Goal: Browse casually: Explore the website without a specific task or goal

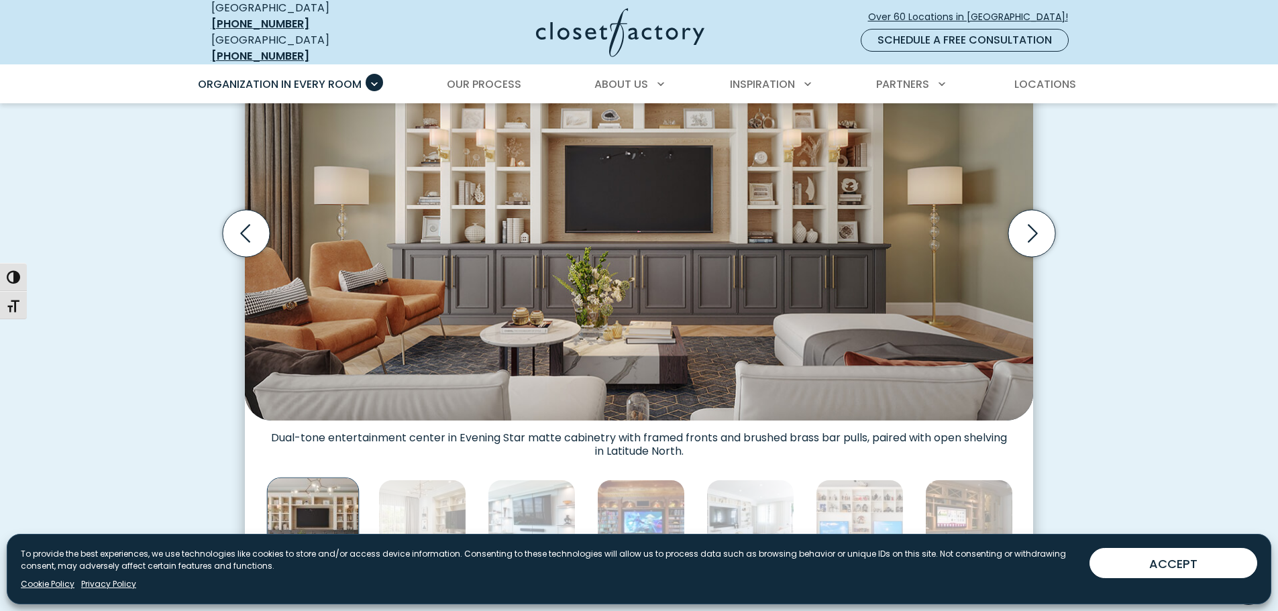
scroll to position [469, 0]
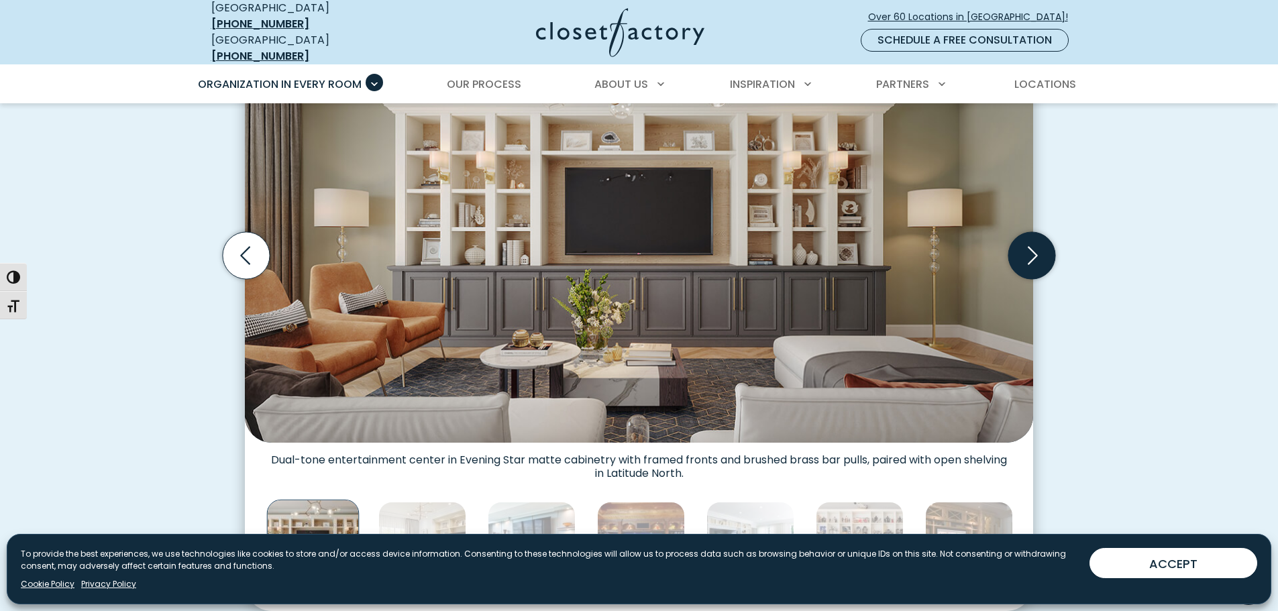
click at [1035, 247] on icon "Next slide" at bounding box center [1033, 256] width 10 height 18
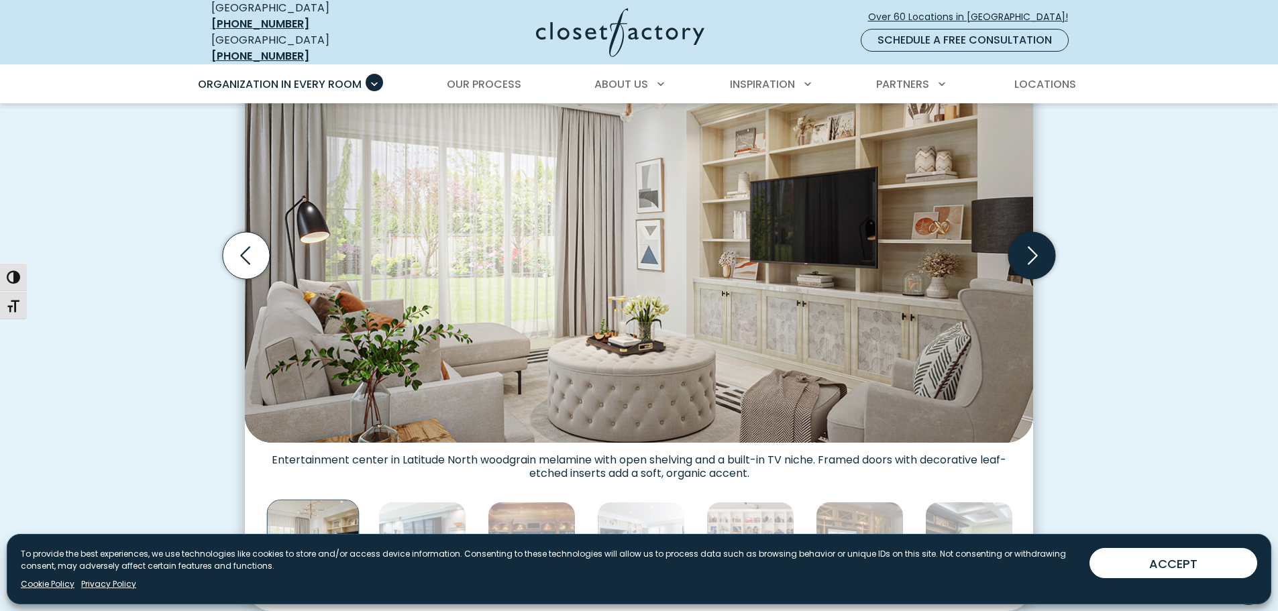
click at [1035, 247] on icon "Next slide" at bounding box center [1033, 256] width 10 height 18
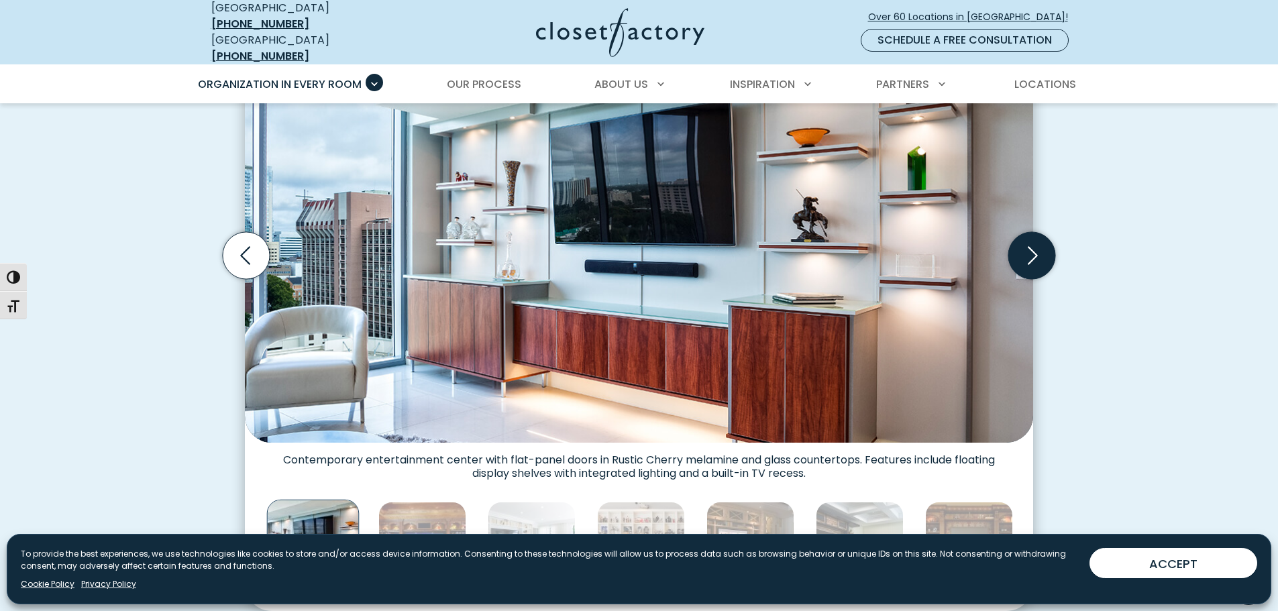
click at [1034, 247] on icon "Next slide" at bounding box center [1032, 256] width 58 height 58
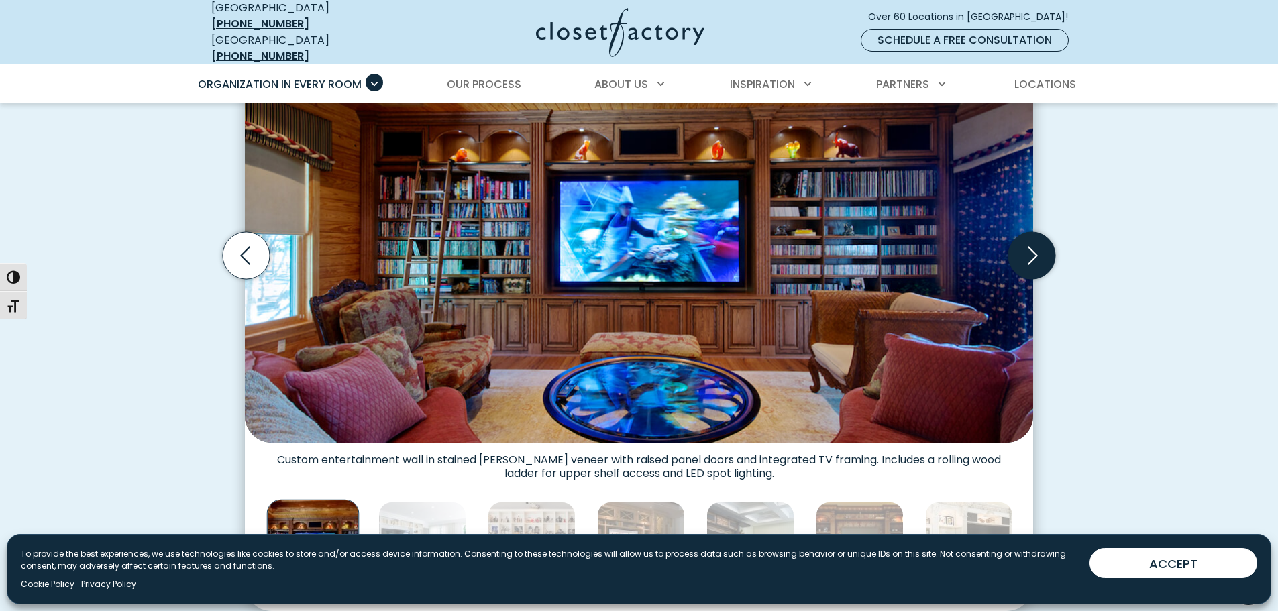
click at [1034, 247] on icon "Next slide" at bounding box center [1031, 255] width 47 height 47
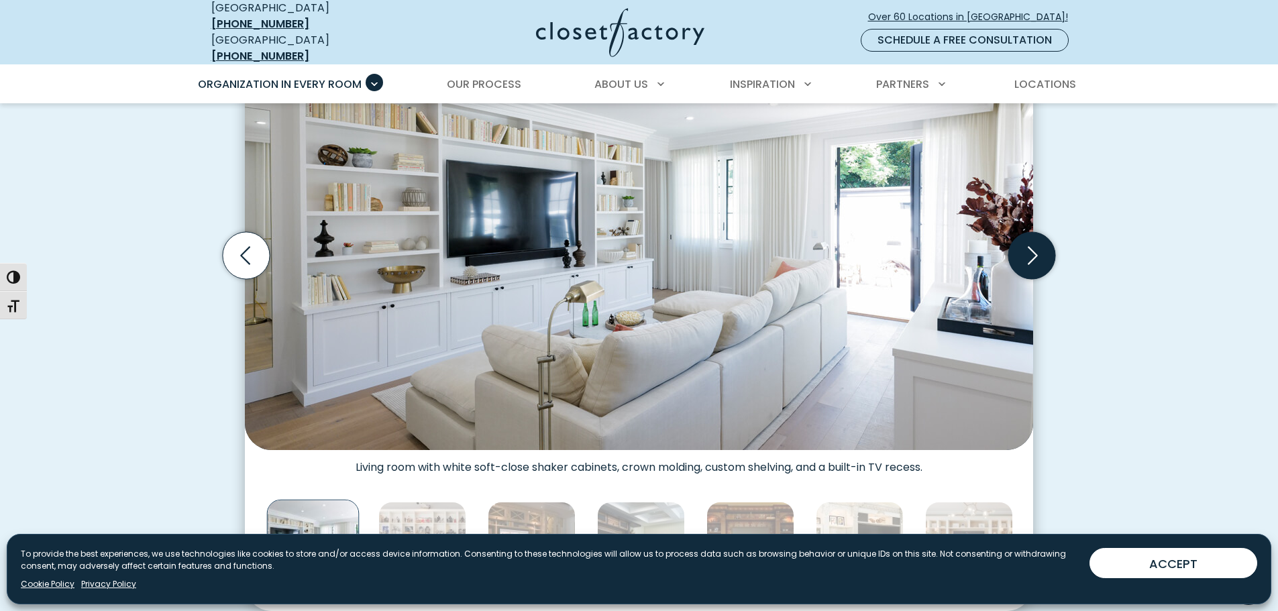
click at [1034, 247] on icon "Next slide" at bounding box center [1031, 255] width 47 height 47
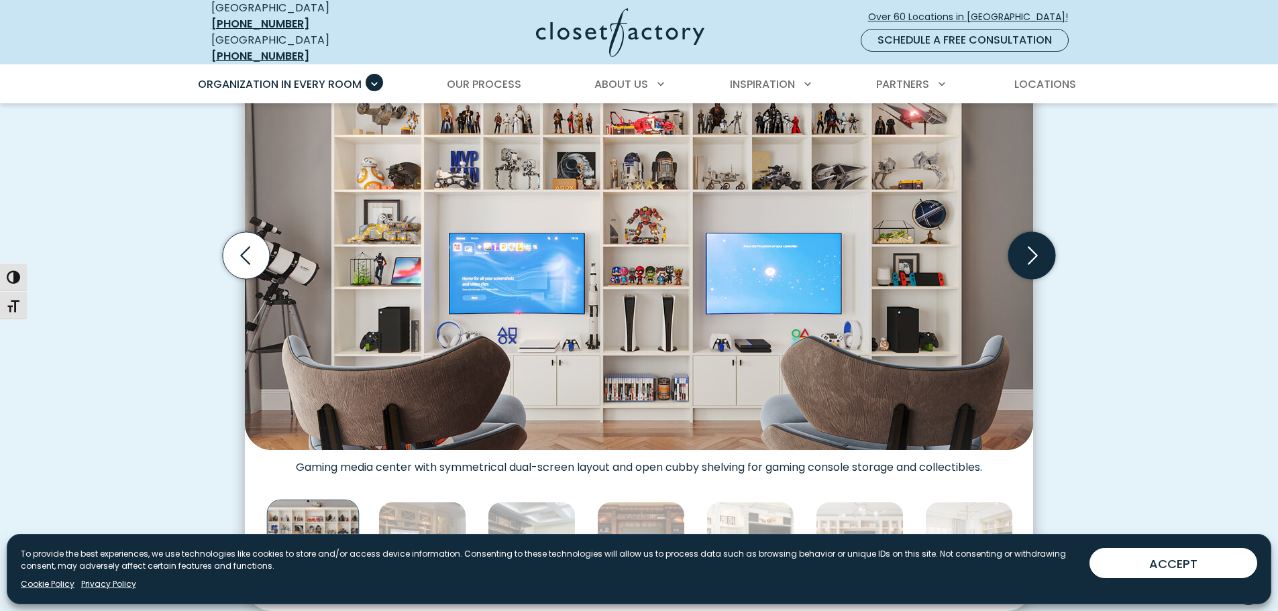
click at [1032, 247] on icon "Next slide" at bounding box center [1031, 255] width 47 height 47
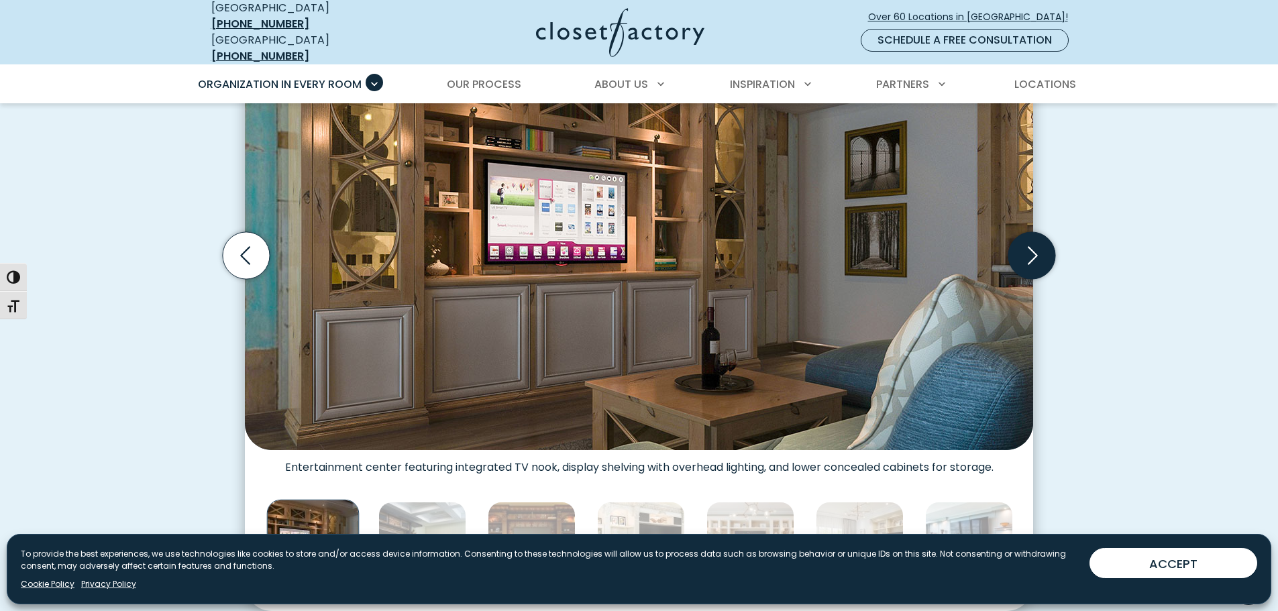
click at [1032, 247] on icon "Next slide" at bounding box center [1031, 255] width 47 height 47
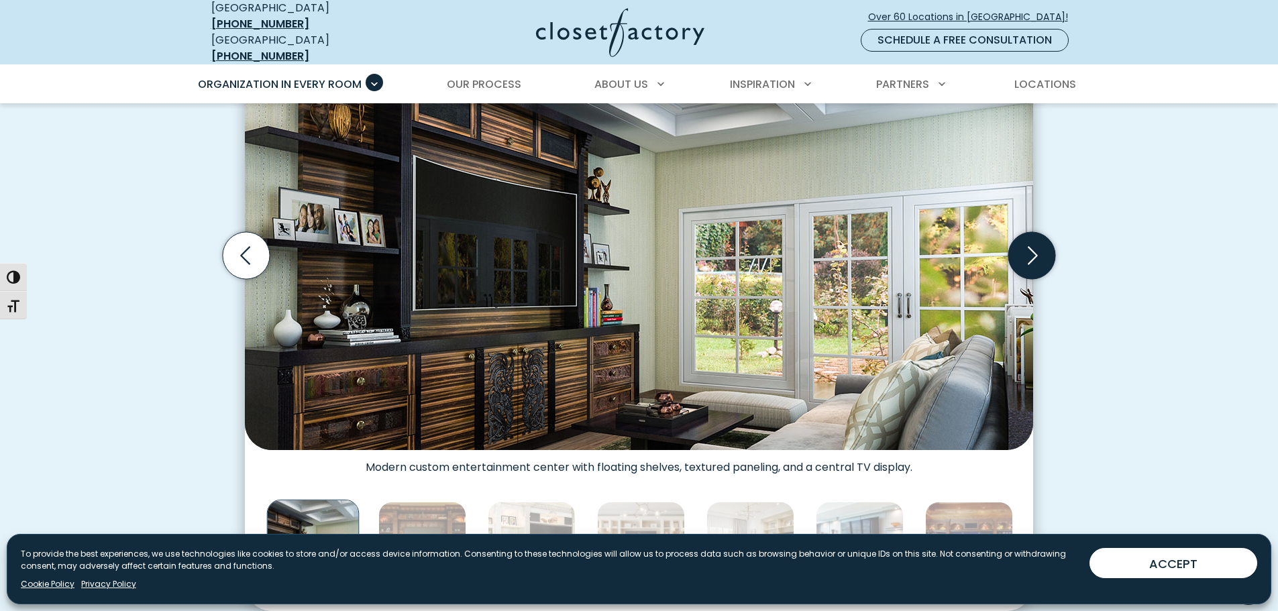
click at [1032, 247] on icon "Next slide" at bounding box center [1031, 255] width 47 height 47
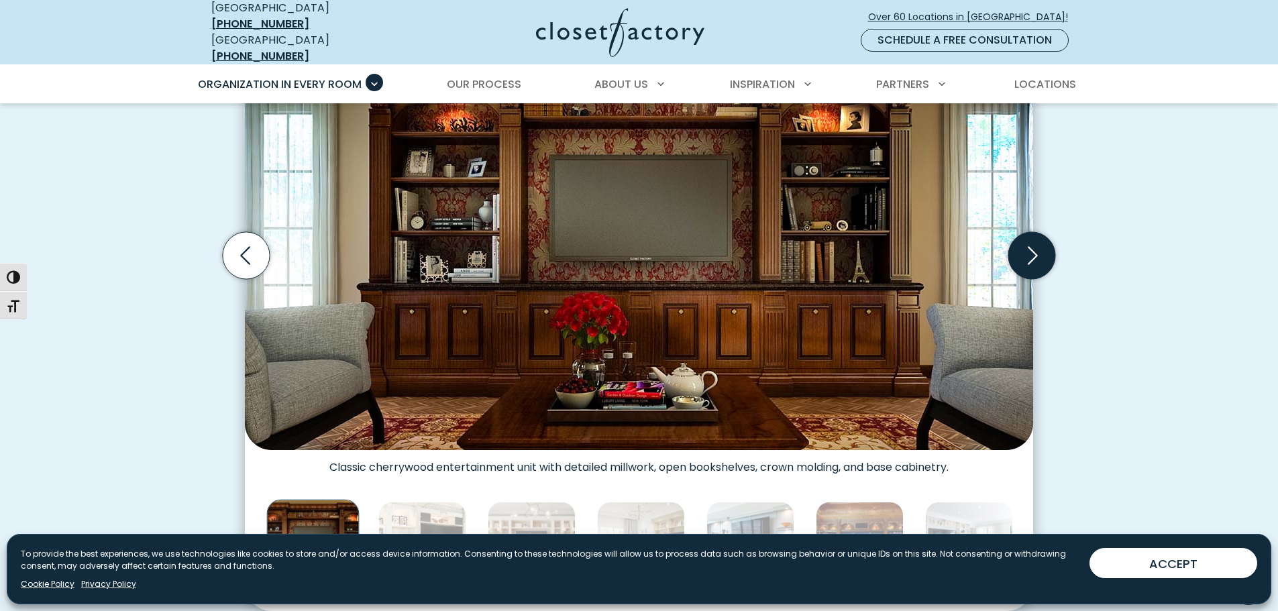
click at [1032, 247] on icon "Next slide" at bounding box center [1031, 255] width 47 height 47
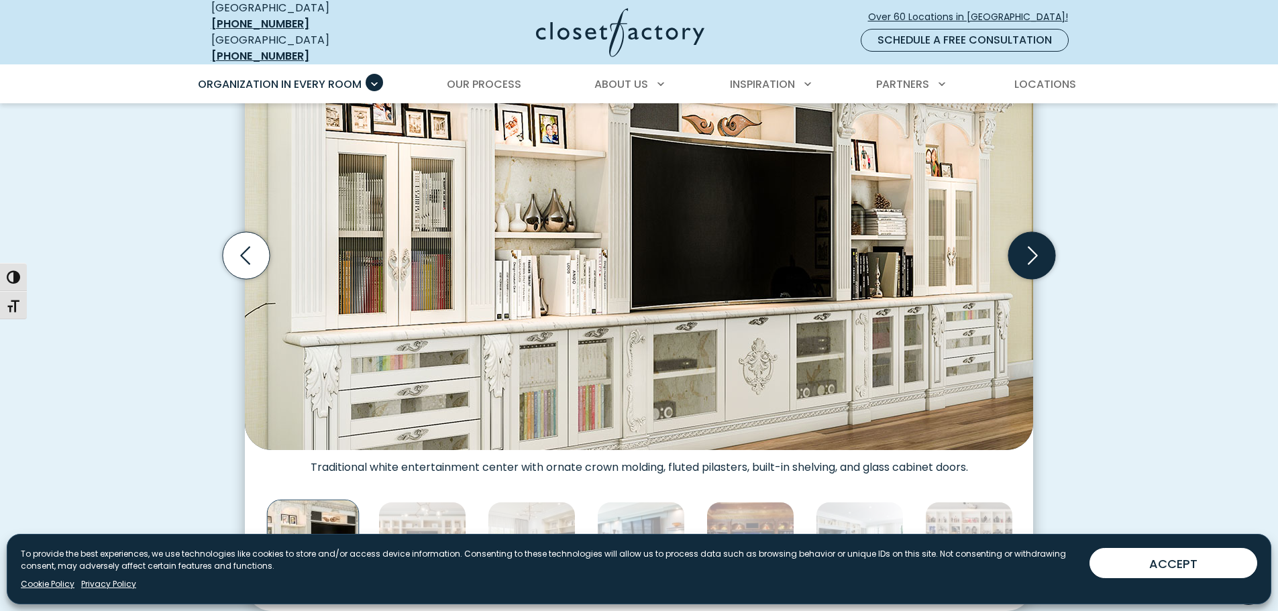
click at [1032, 247] on icon "Next slide" at bounding box center [1031, 255] width 47 height 47
